Goal: Obtain resource: Obtain resource

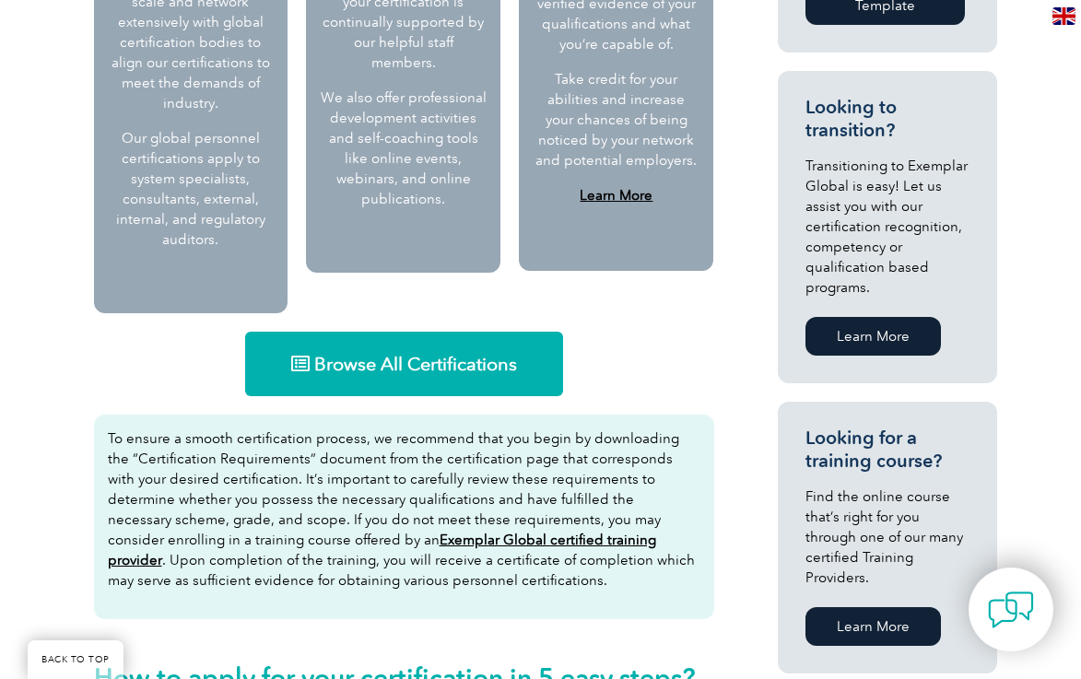
scroll to position [1106, 0]
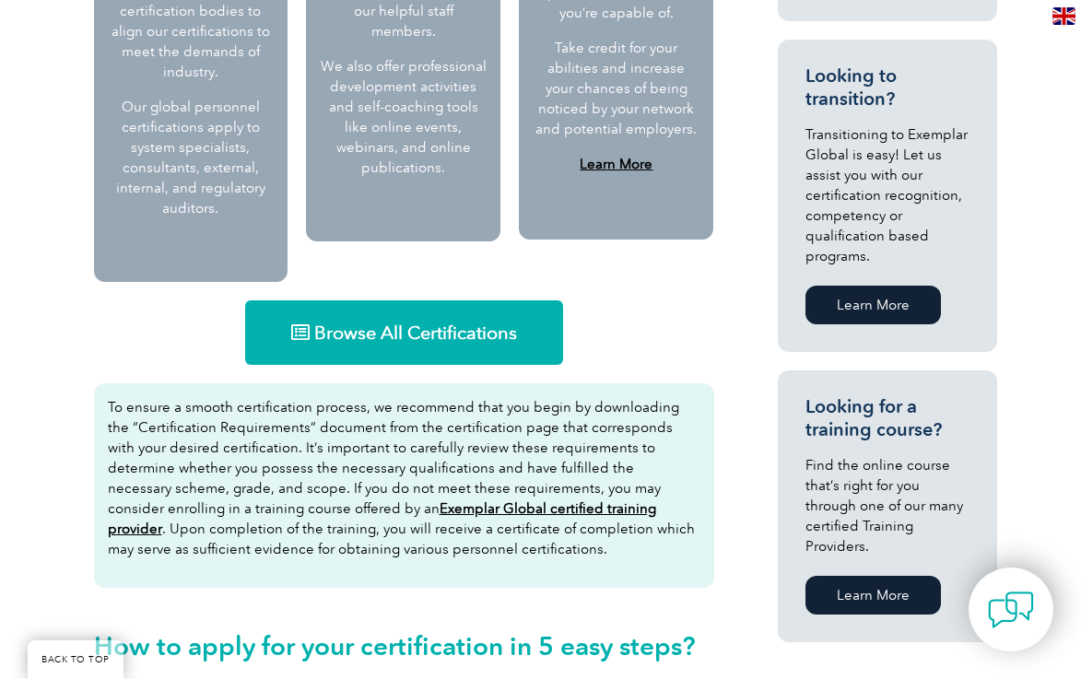
click at [495, 324] on span "Browse All Certifications" at bounding box center [415, 333] width 203 height 18
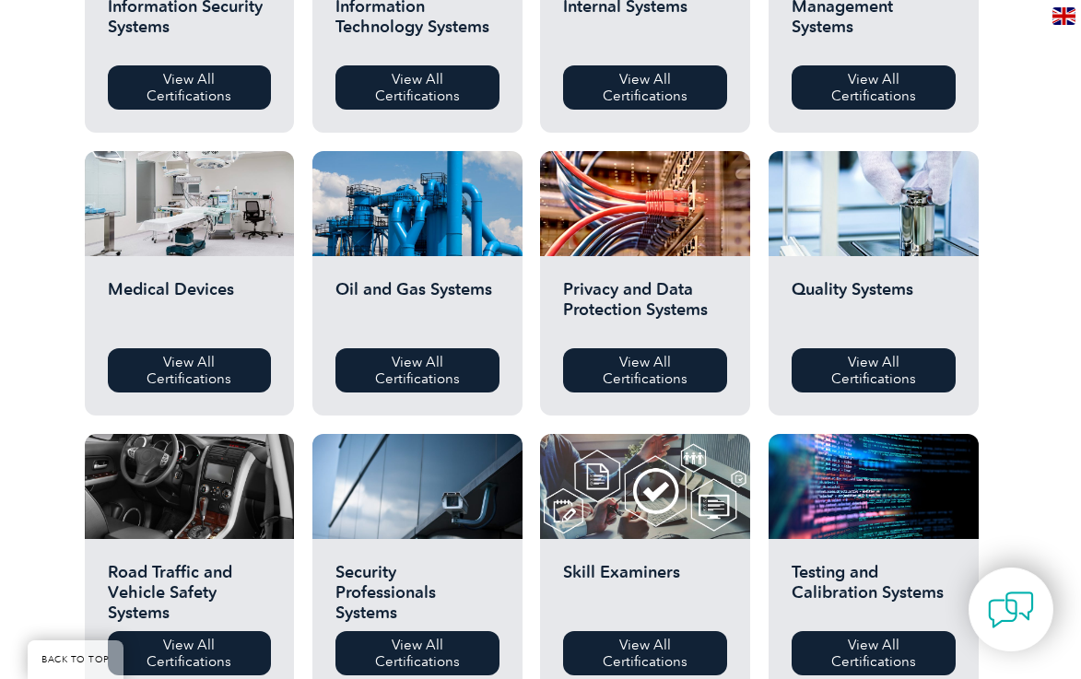
scroll to position [1106, 0]
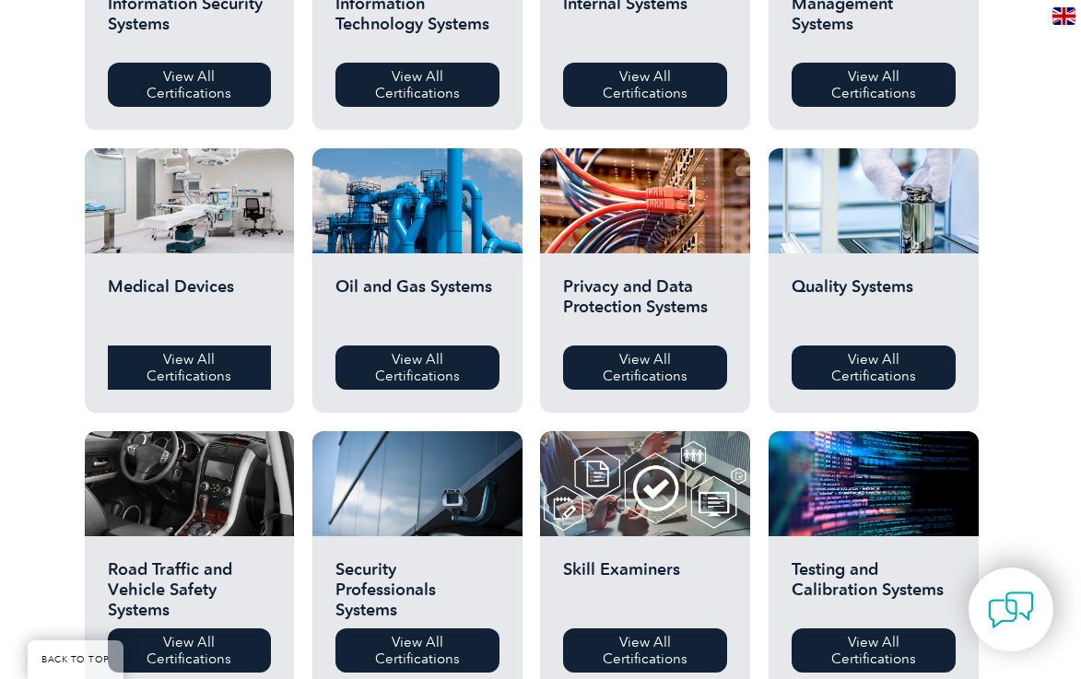
click at [242, 373] on link "View All Certifications" at bounding box center [190, 368] width 164 height 44
click at [238, 373] on link "View All Certifications" at bounding box center [190, 368] width 164 height 44
click at [176, 372] on link "View All Certifications" at bounding box center [190, 368] width 164 height 44
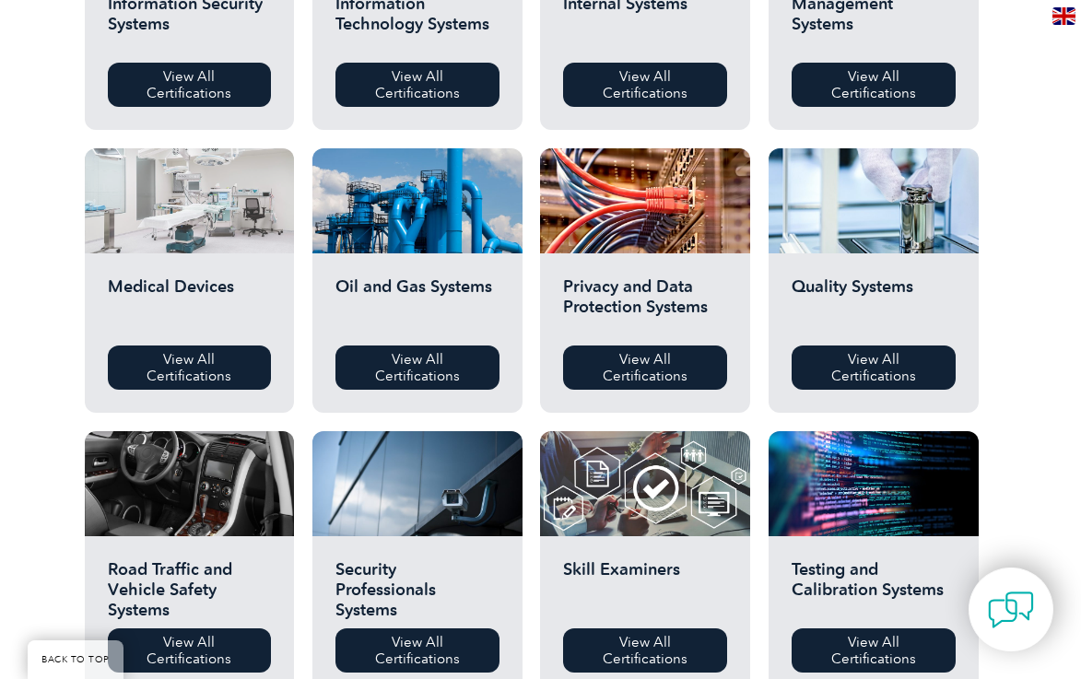
click at [197, 230] on div at bounding box center [190, 200] width 210 height 105
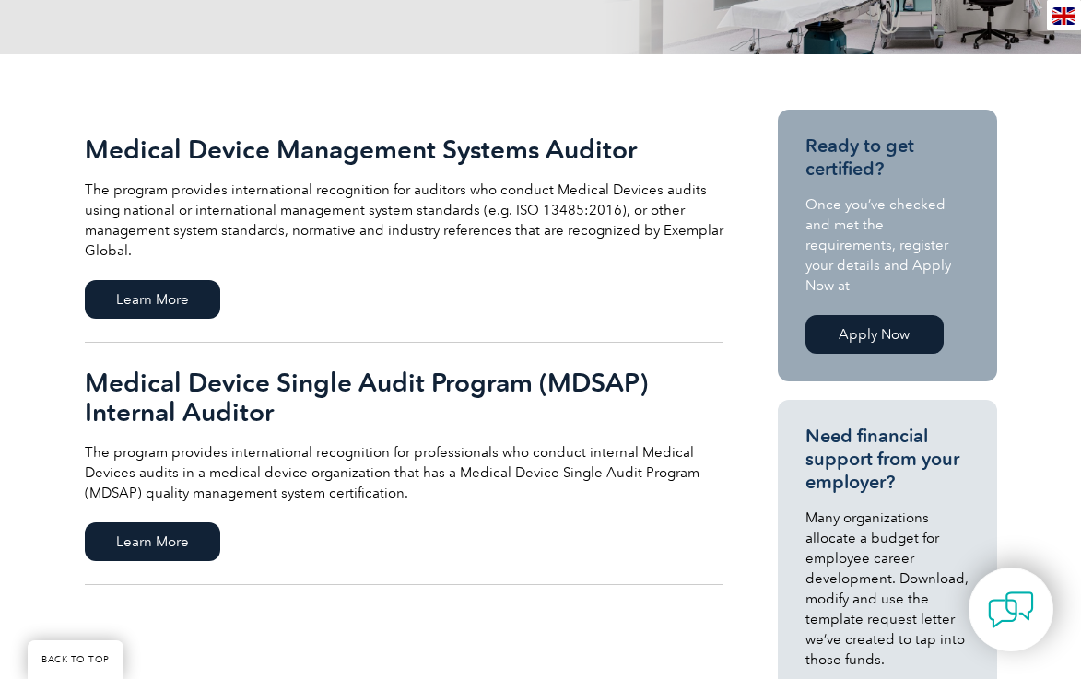
scroll to position [369, 0]
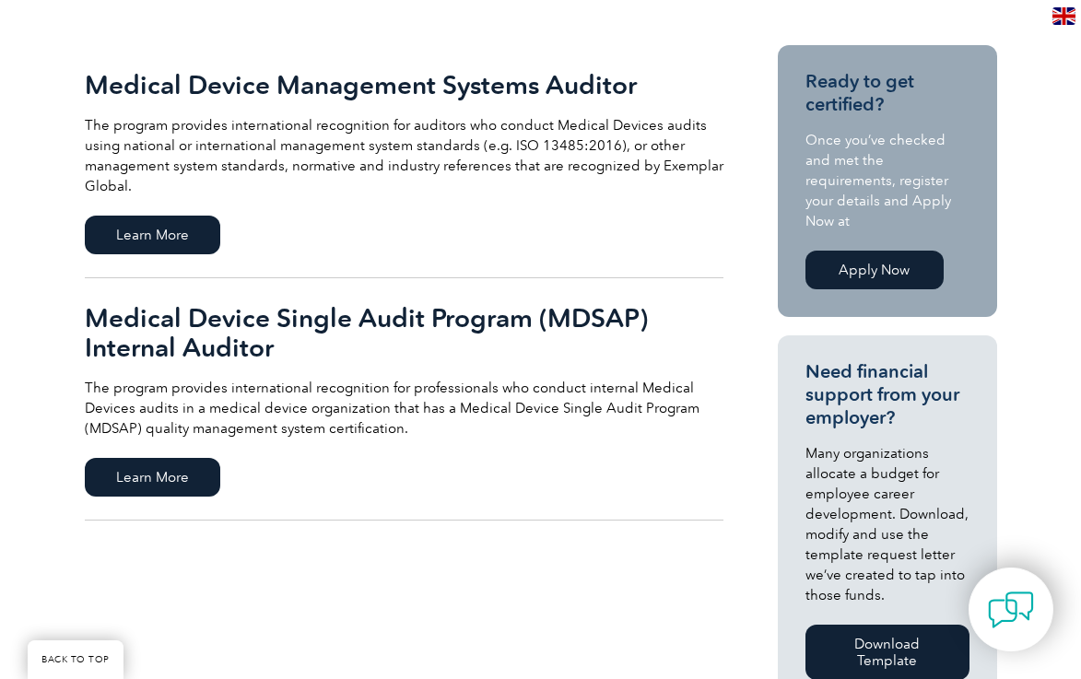
scroll to position [461, 0]
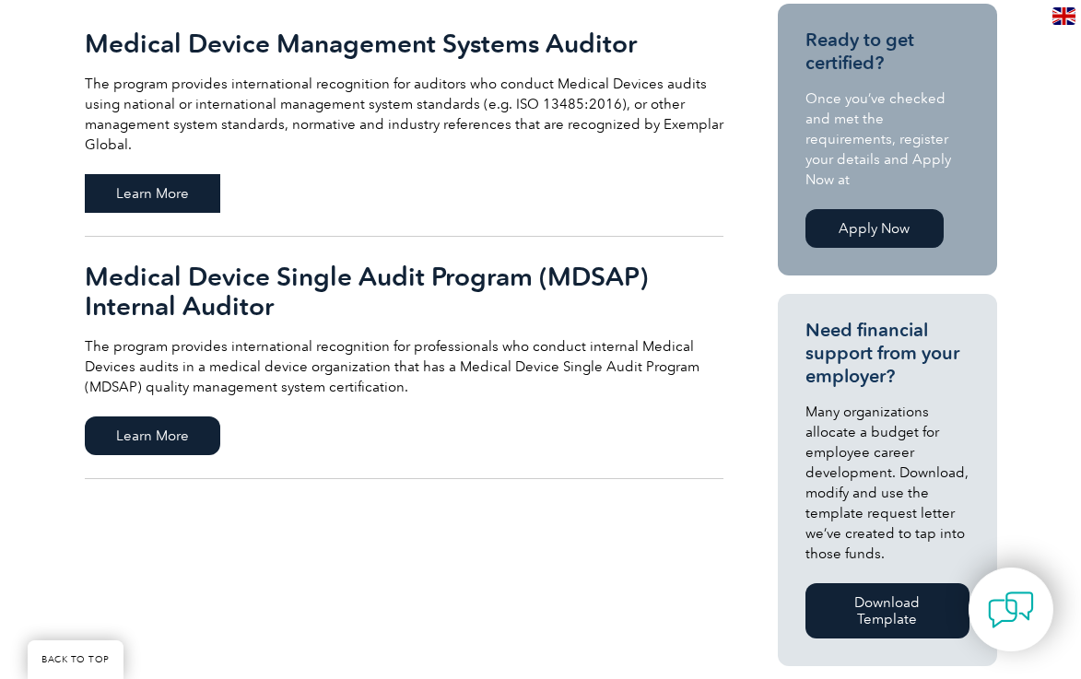
click at [183, 204] on span "Learn More" at bounding box center [153, 193] width 136 height 39
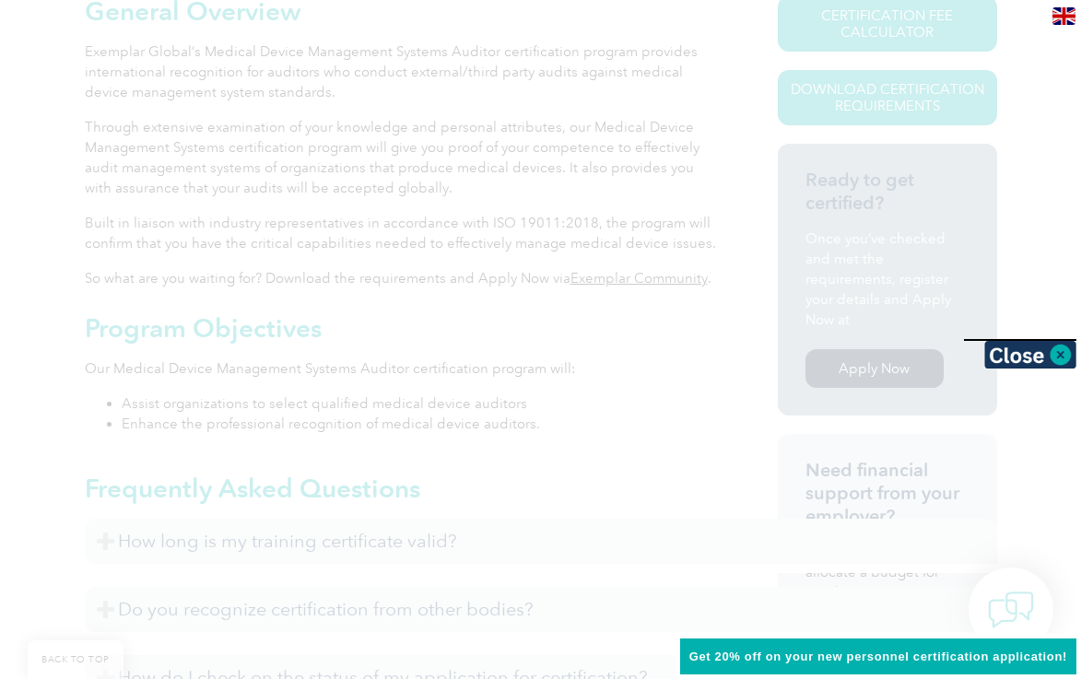
scroll to position [553, 0]
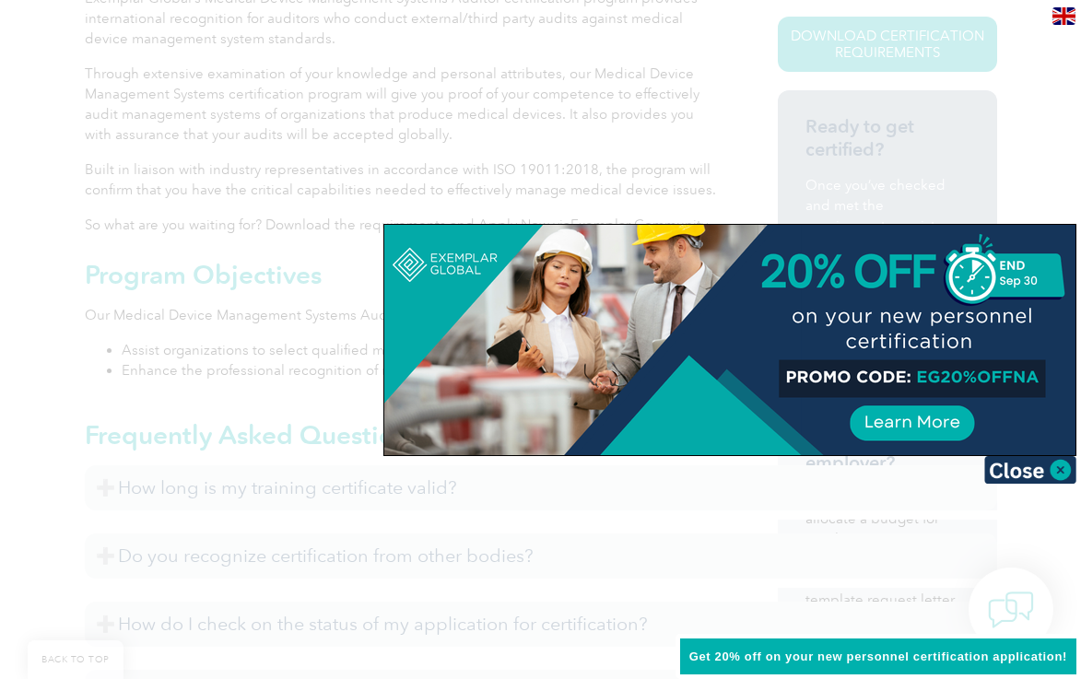
click at [1064, 189] on div at bounding box center [540, 339] width 1081 height 679
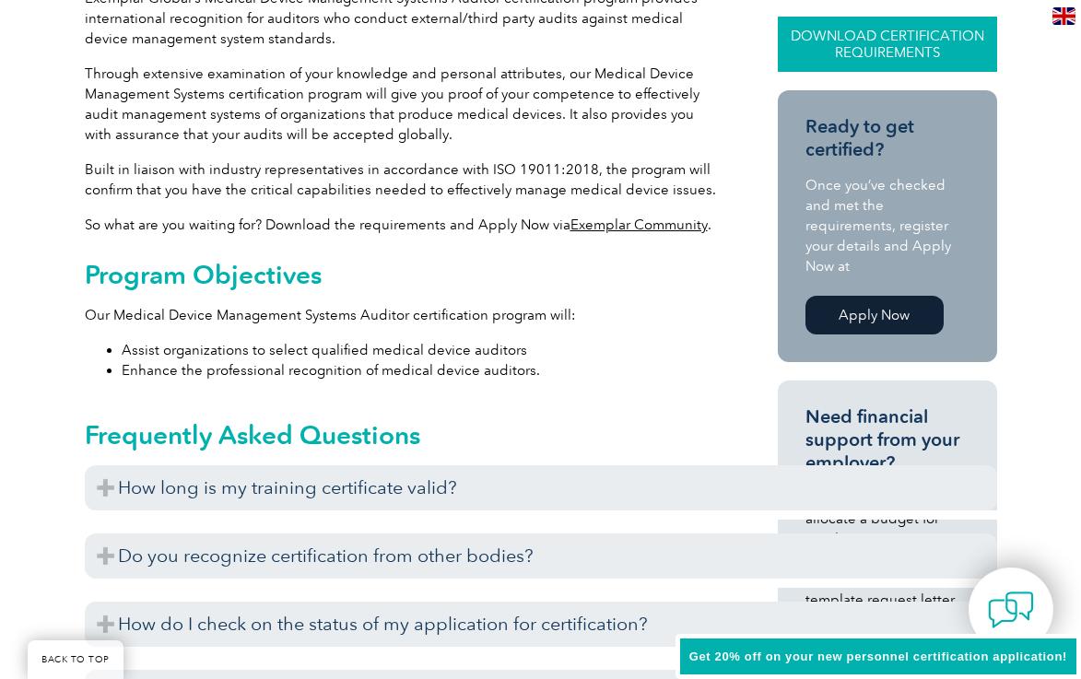
click at [888, 56] on link "Download Certification Requirements" at bounding box center [887, 44] width 219 height 55
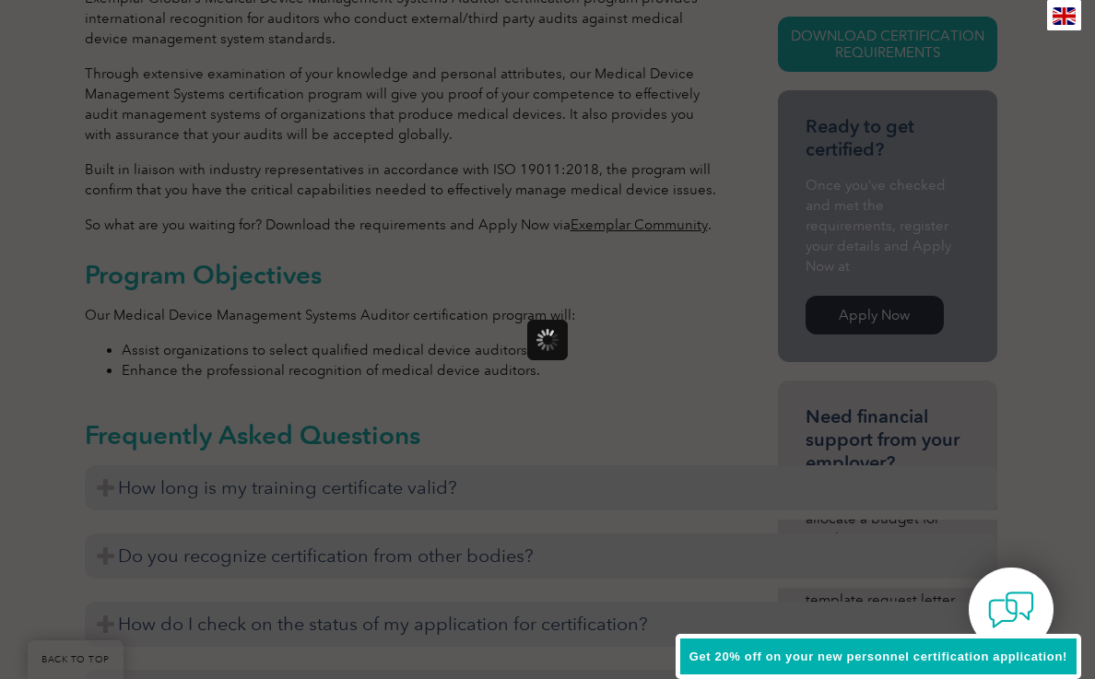
scroll to position [0, 0]
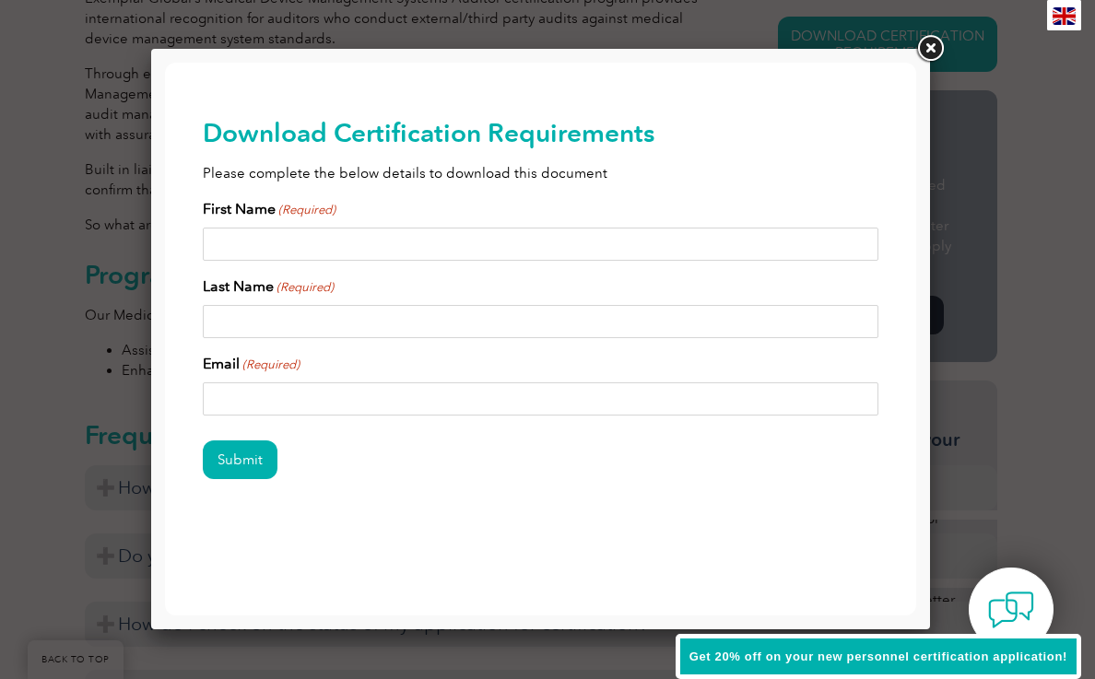
click at [487, 237] on input "First Name (Required)" at bounding box center [541, 244] width 677 height 33
type input "[PERSON_NAME]"
click at [338, 401] on input "[EMAIL_ADDRESS][DOMAIN_NAME]" at bounding box center [541, 399] width 677 height 33
drag, startPoint x: 338, startPoint y: 401, endPoint x: 314, endPoint y: 454, distance: 58.6
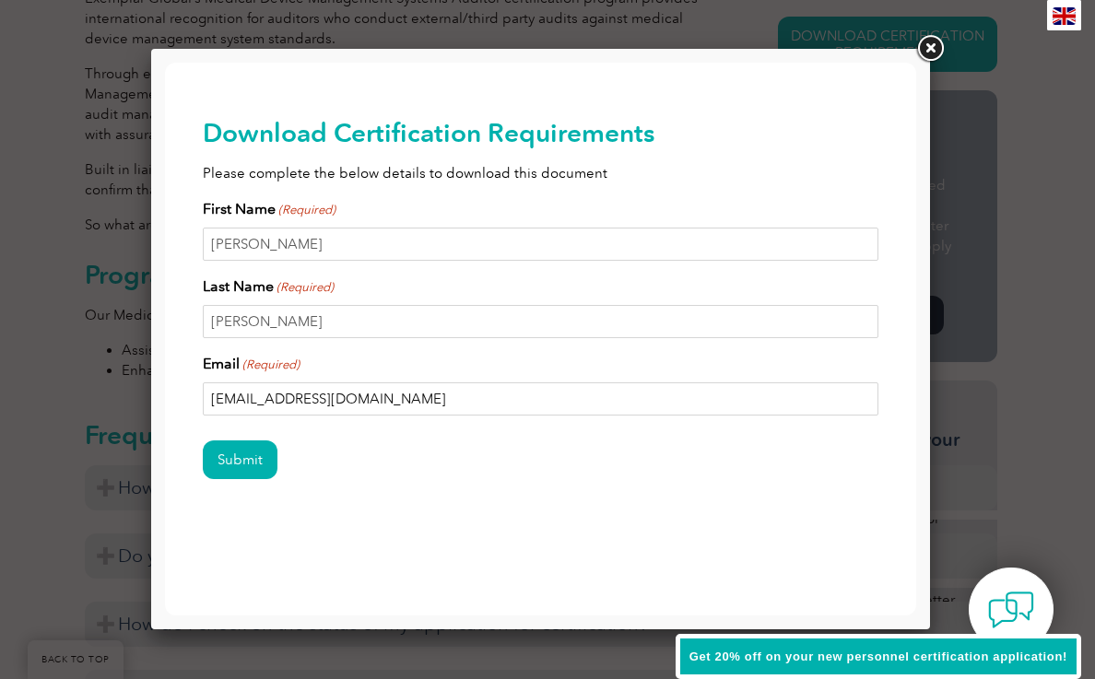
click at [165, 392] on html "BACK TO TOP Leading the way to excellence Search" at bounding box center [540, 328] width 751 height 531
type input "[EMAIL_ADDRESS][DOMAIN_NAME]"
click at [242, 464] on input "Submit" at bounding box center [240, 460] width 75 height 39
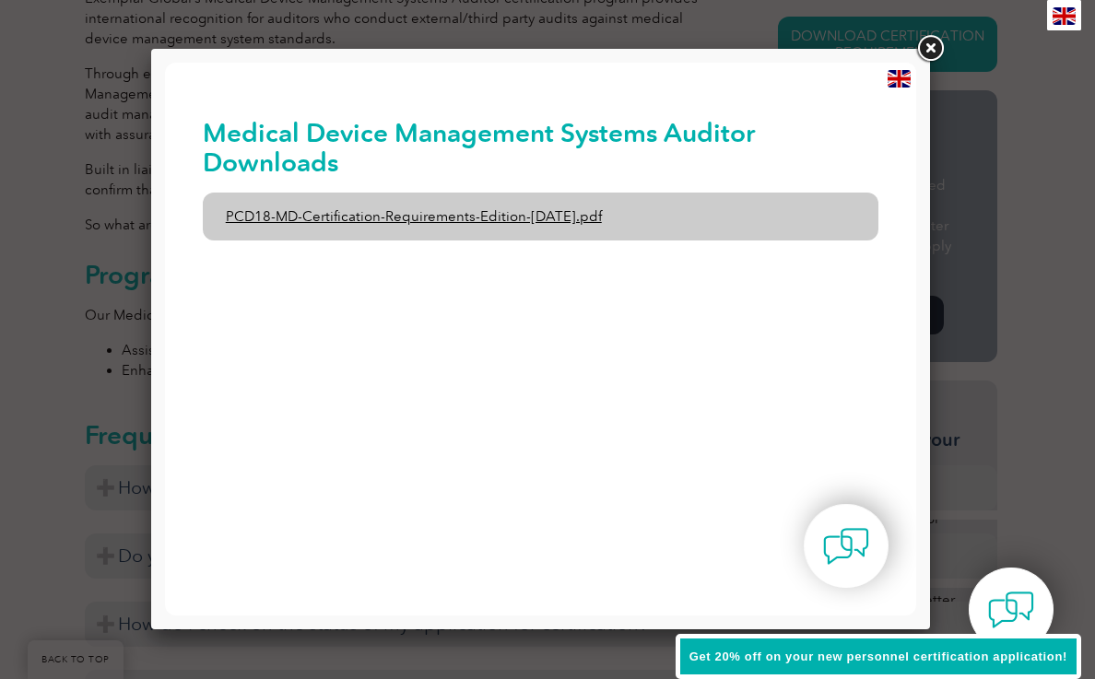
click at [593, 227] on link "PCD18-MD-Certification-Requirements-Edition-[DATE].pdf" at bounding box center [541, 217] width 677 height 48
